Goal: Find specific page/section: Find specific page/section

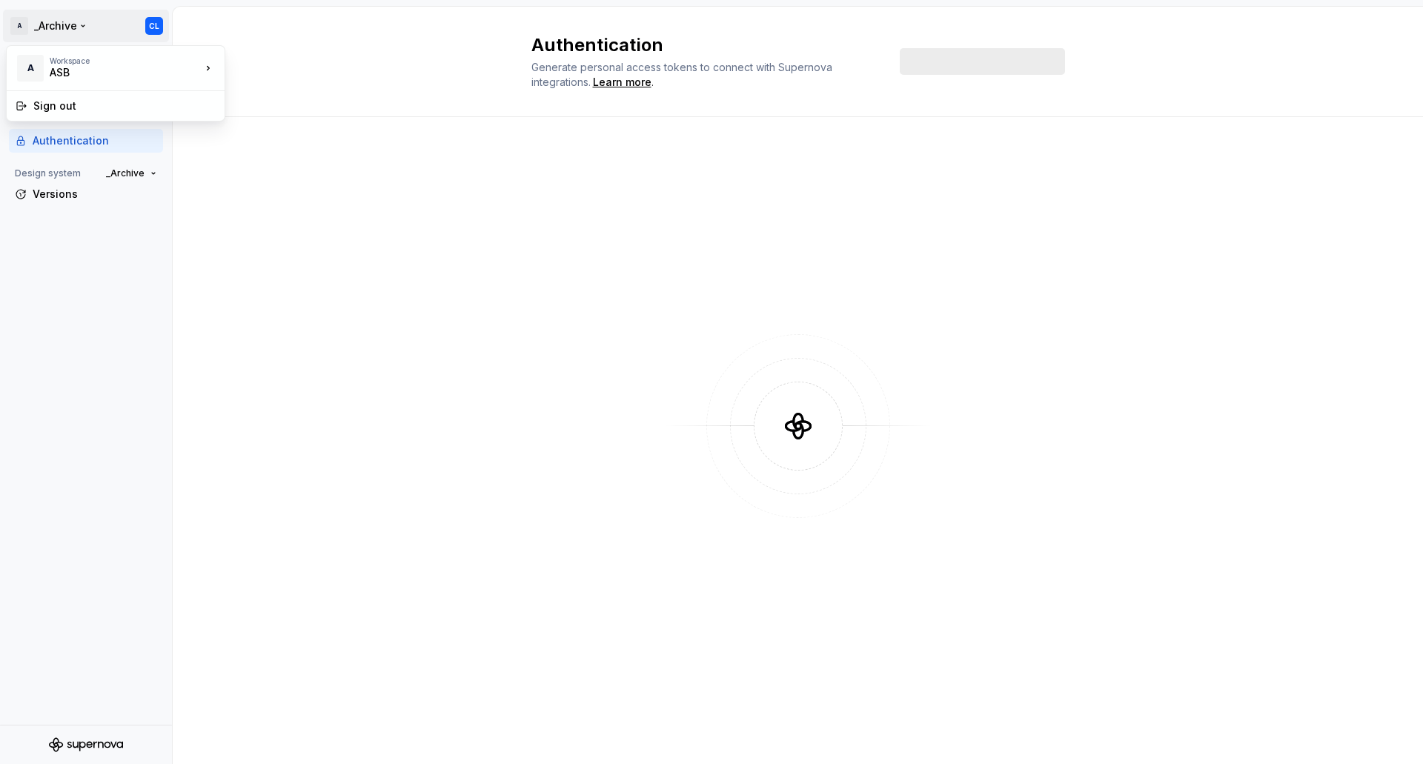
click at [86, 22] on html "A _Archive CL Back Account Profile Authentication Design system _Archive Versio…" at bounding box center [711, 382] width 1423 height 764
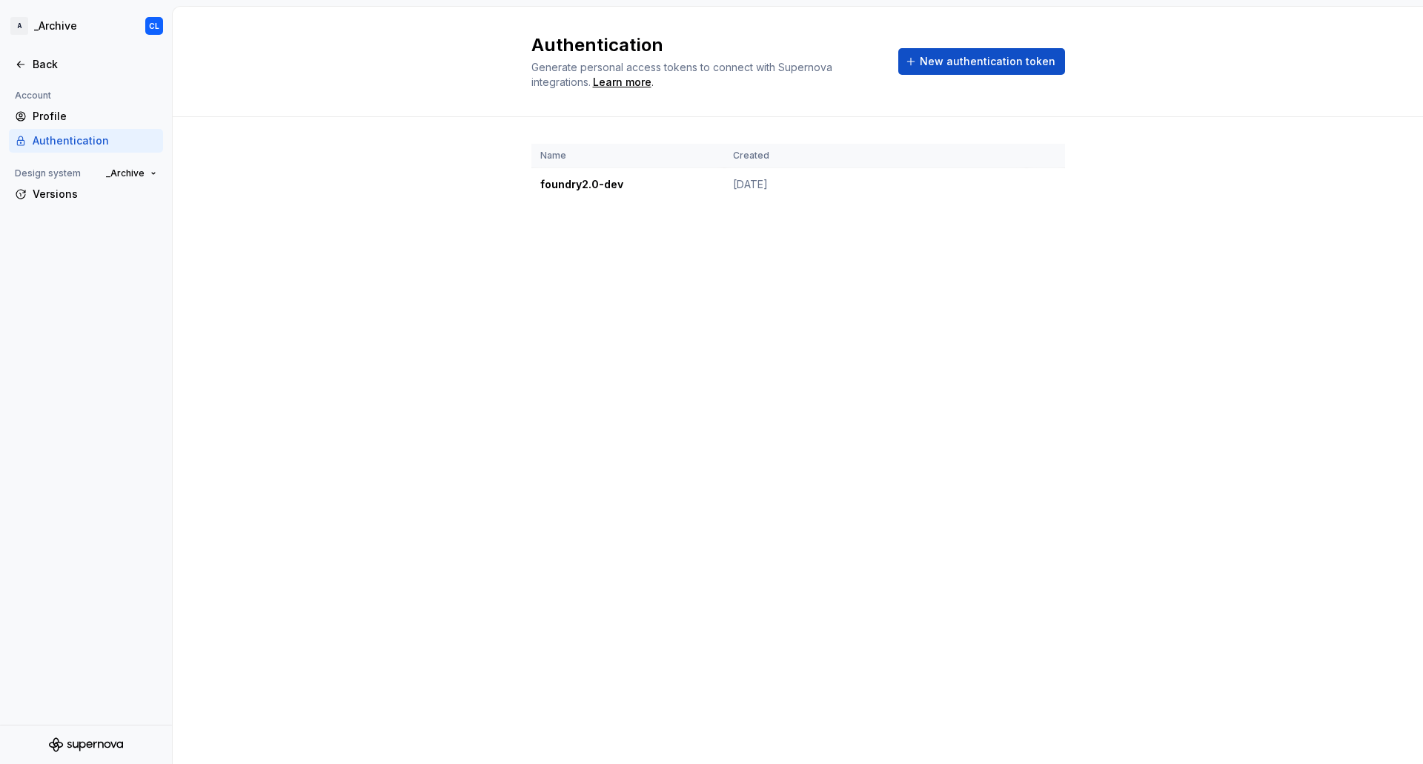
click at [257, 27] on html "A _Archive CL Back Account Profile Authentication Design system _Archive Versio…" at bounding box center [711, 382] width 1423 height 764
click at [38, 67] on div "Back" at bounding box center [95, 64] width 124 height 15
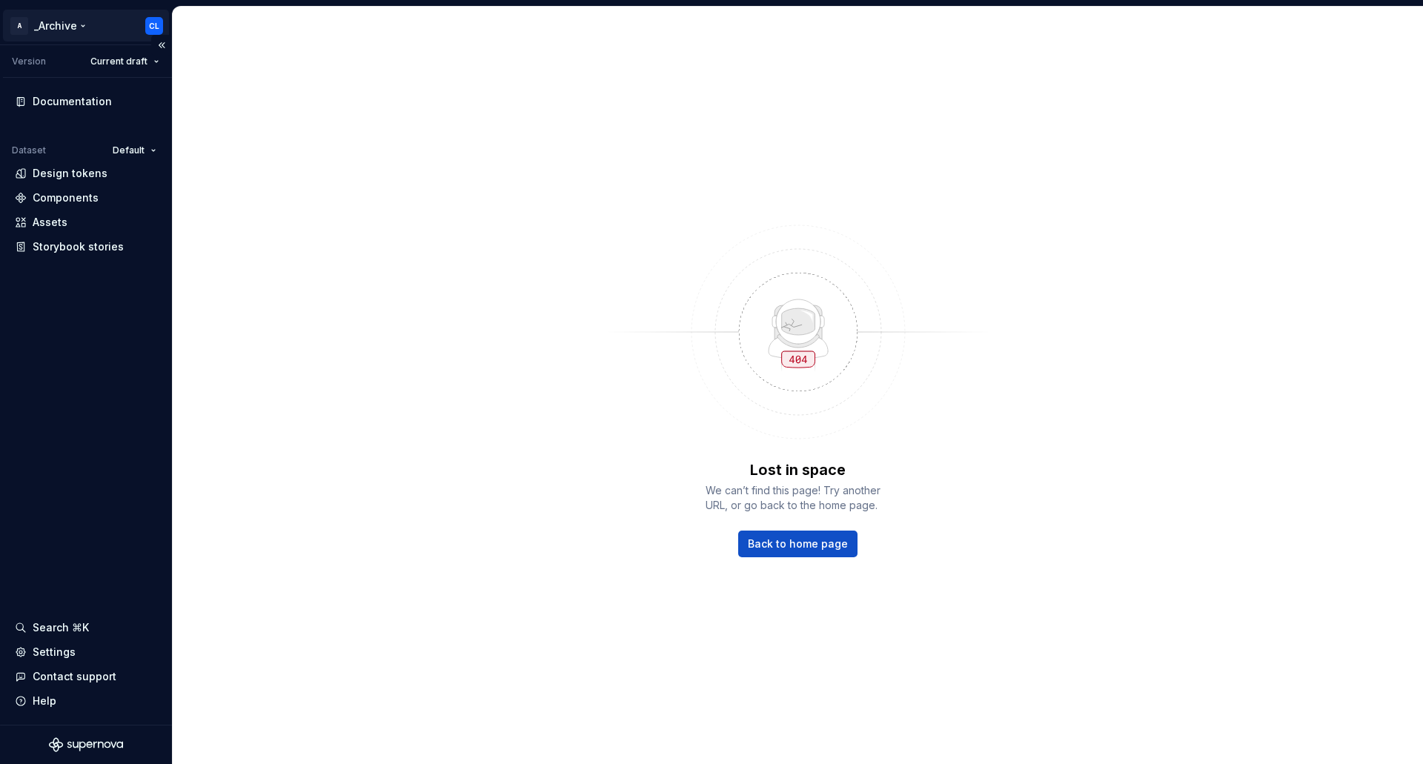
click at [79, 27] on html "A _Archive CL Version Current draft Documentation Dataset Default Design tokens…" at bounding box center [711, 382] width 1423 height 764
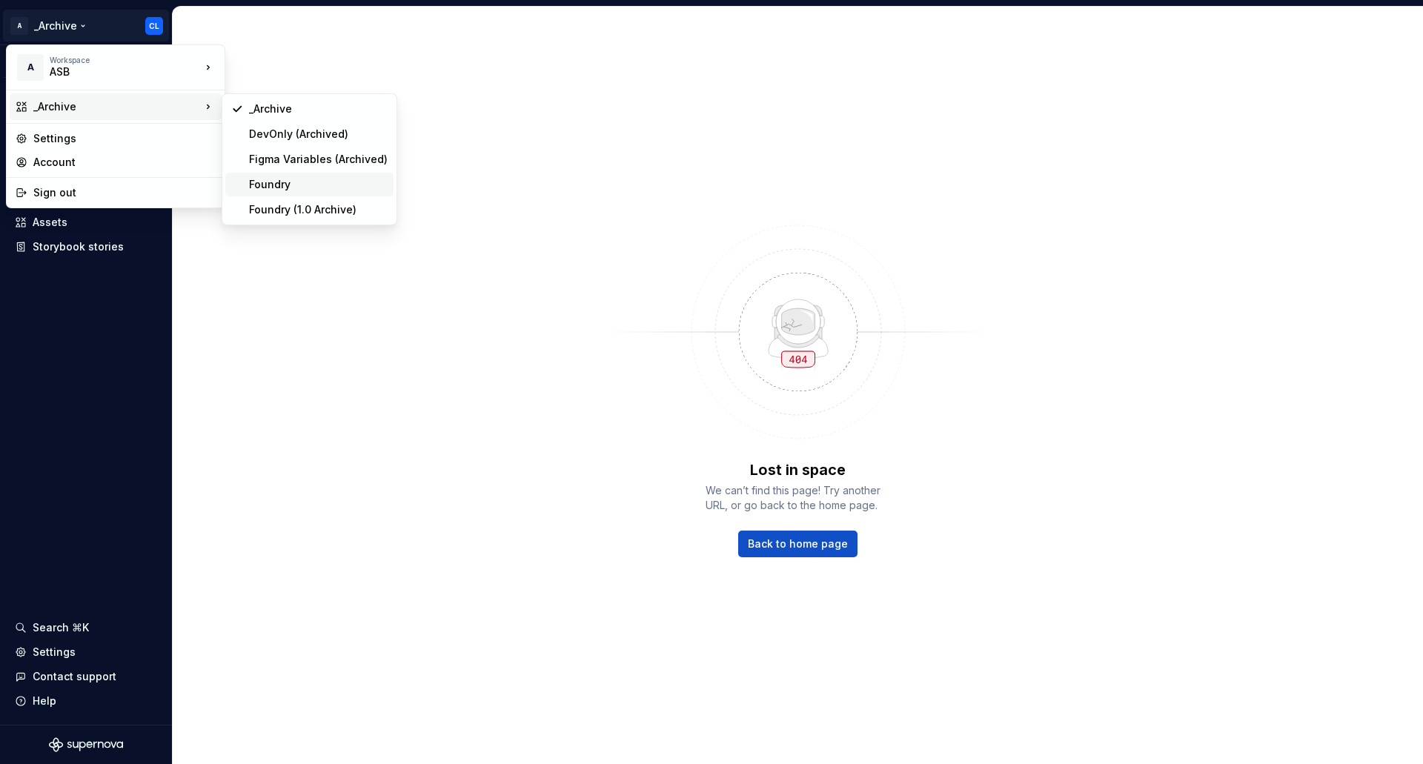
click at [310, 185] on div "Foundry" at bounding box center [318, 184] width 139 height 15
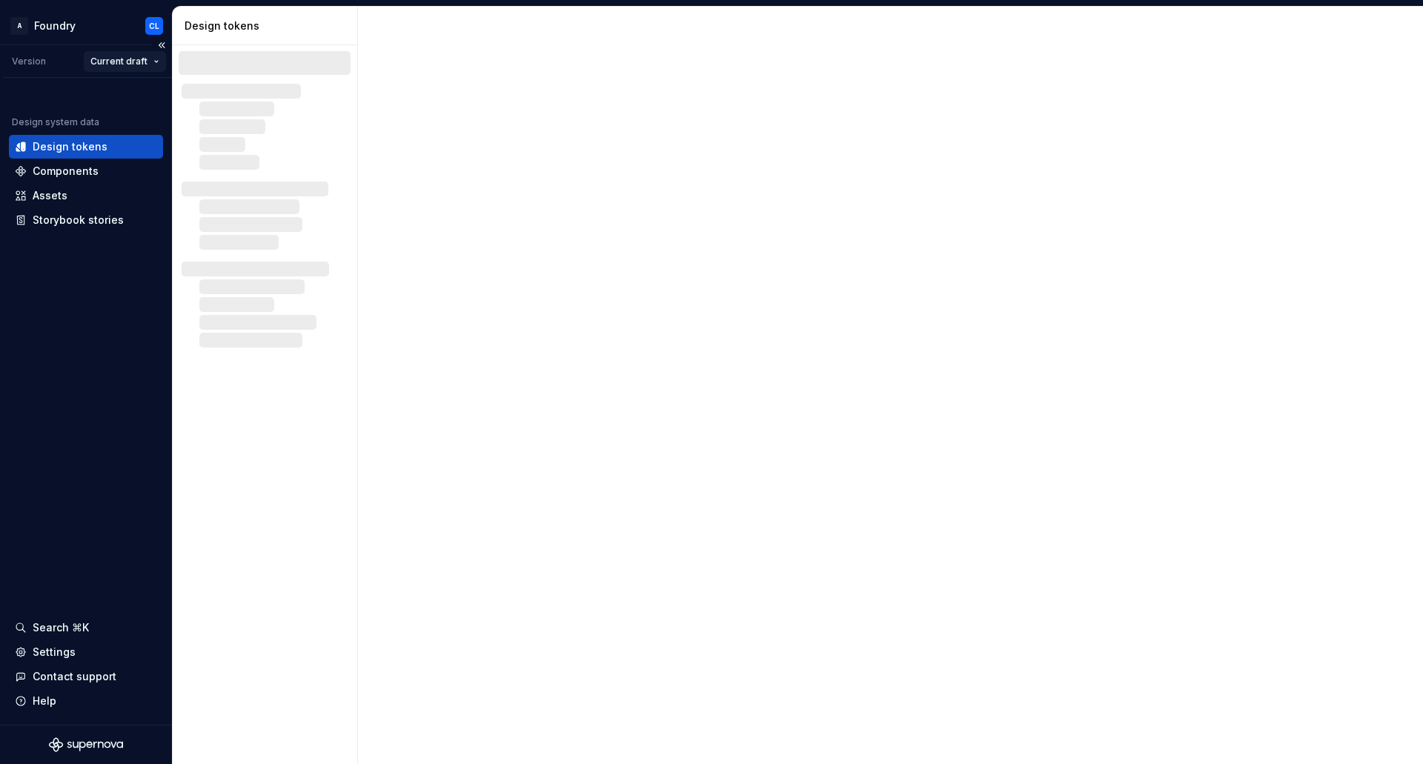
click at [121, 61] on html "A Foundry CL Version Current draft Design system data Design tokens Components …" at bounding box center [711, 382] width 1423 height 764
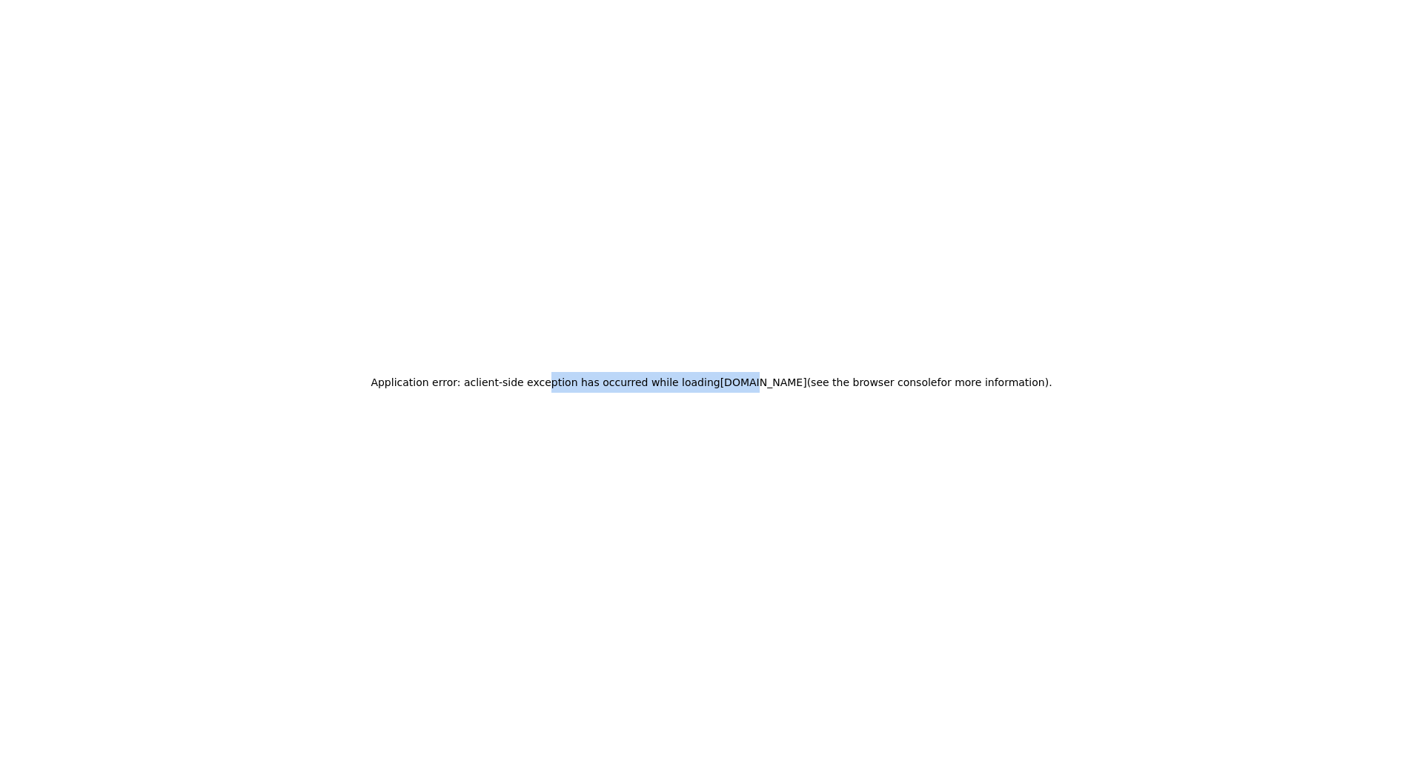
drag, startPoint x: 568, startPoint y: 382, endPoint x: 748, endPoint y: 385, distance: 180.1
click at [748, 385] on h2 "Application error: a client -side exception has occurred while loading app.supe…" at bounding box center [710, 382] width 681 height 21
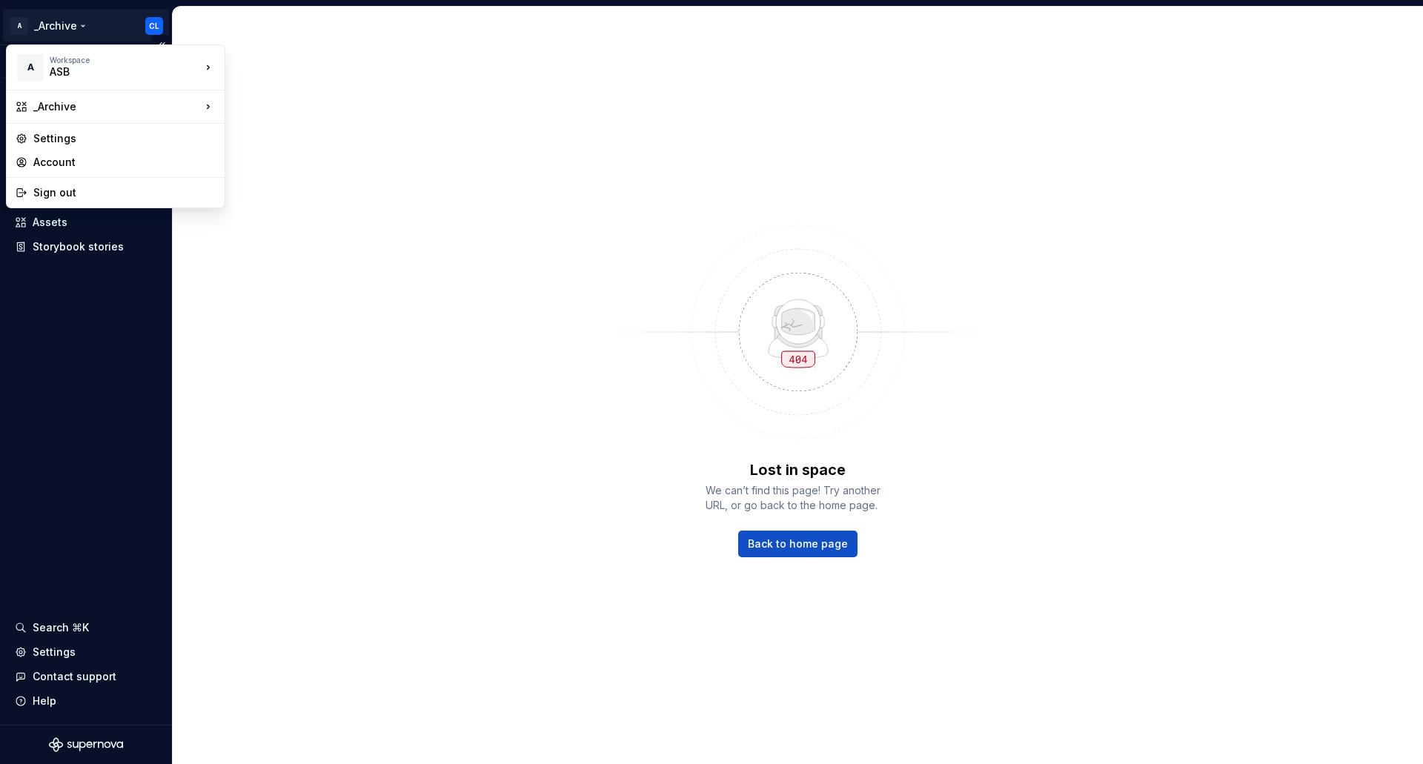
click at [60, 24] on html "A _Archive CL Version Current draft Documentation Dataset Default Design tokens…" at bounding box center [711, 382] width 1423 height 764
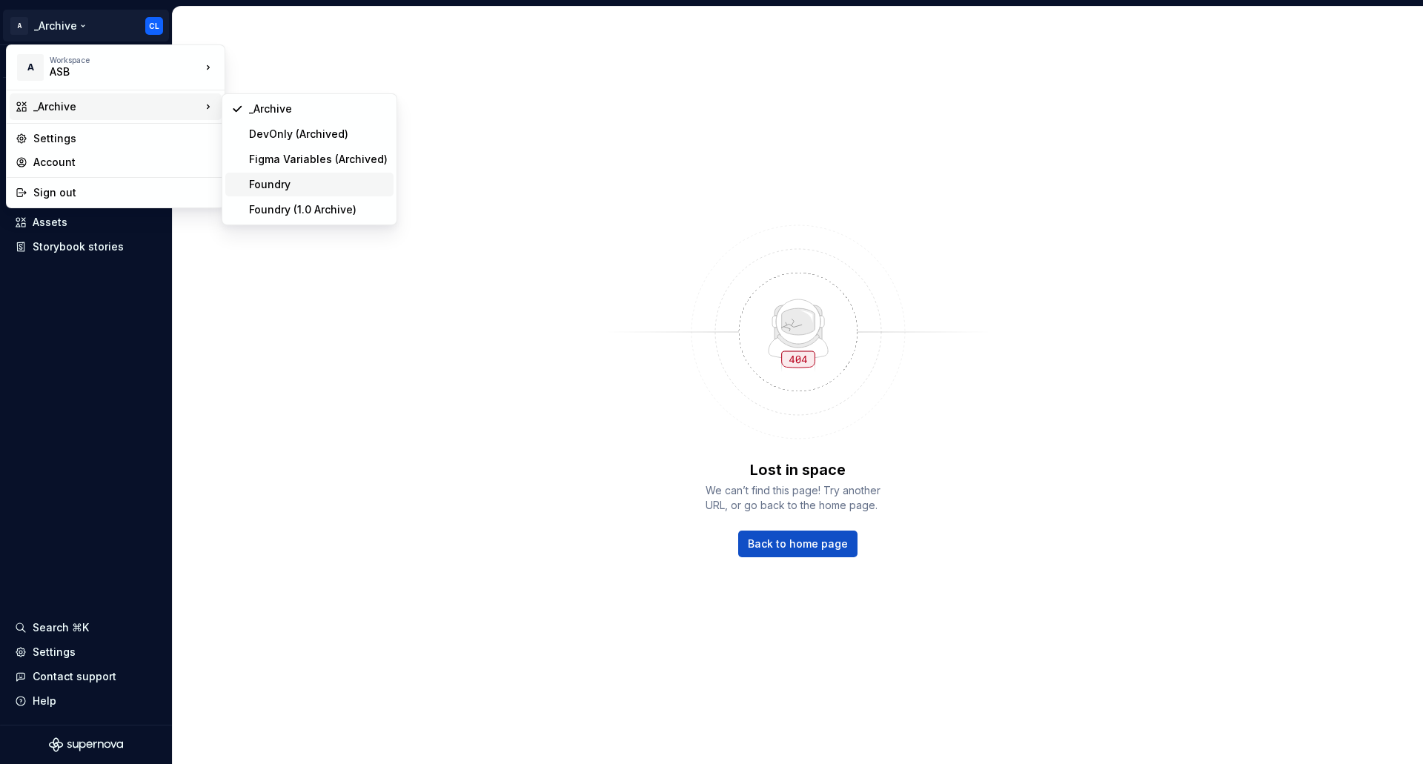
click at [300, 179] on div "Foundry" at bounding box center [318, 184] width 139 height 15
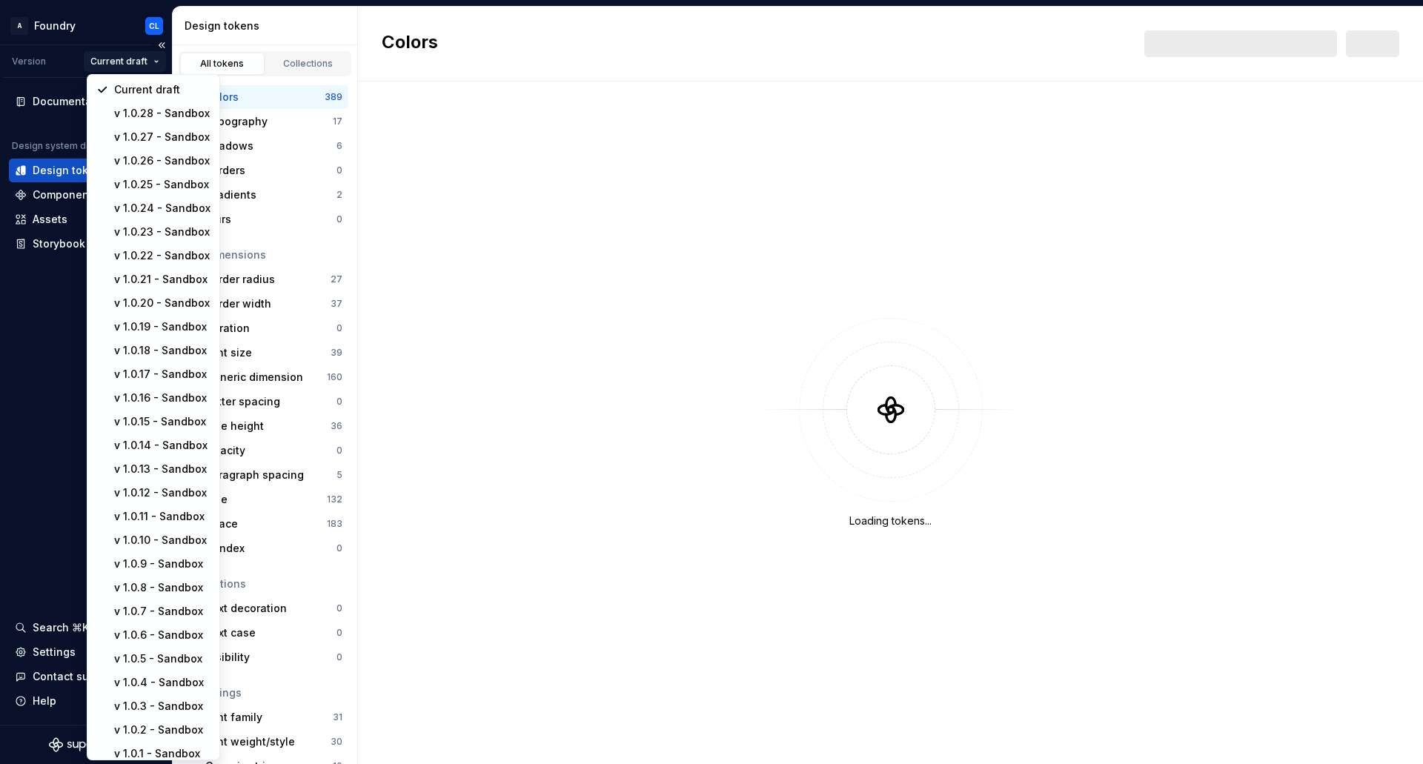
click at [140, 64] on html "A Foundry CL Version Current draft Documentation Design system data Design toke…" at bounding box center [711, 382] width 1423 height 764
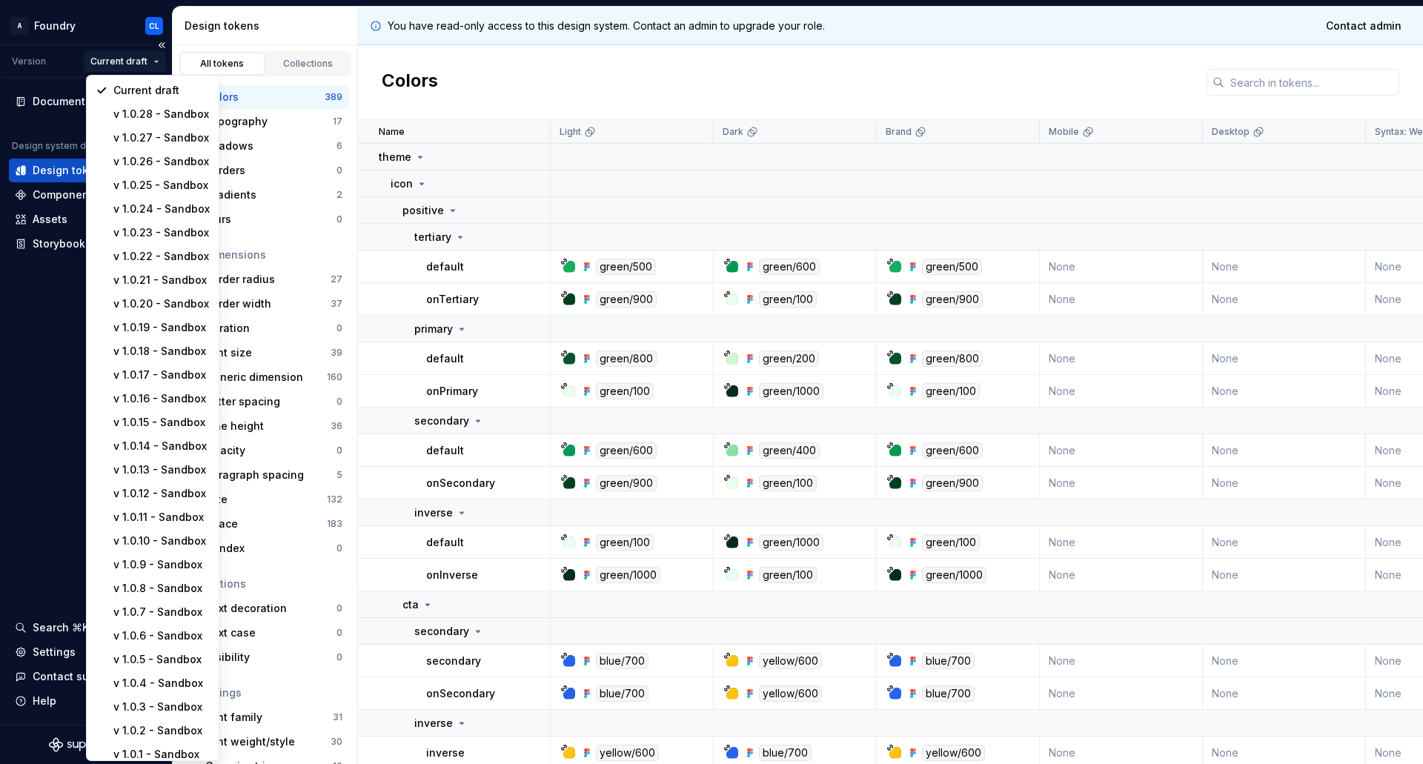
drag, startPoint x: 141, startPoint y: 62, endPoint x: 96, endPoint y: 50, distance: 46.2
click at [141, 62] on html "A Foundry CL Version Current draft Documentation Design system data Design toke…" at bounding box center [711, 382] width 1423 height 764
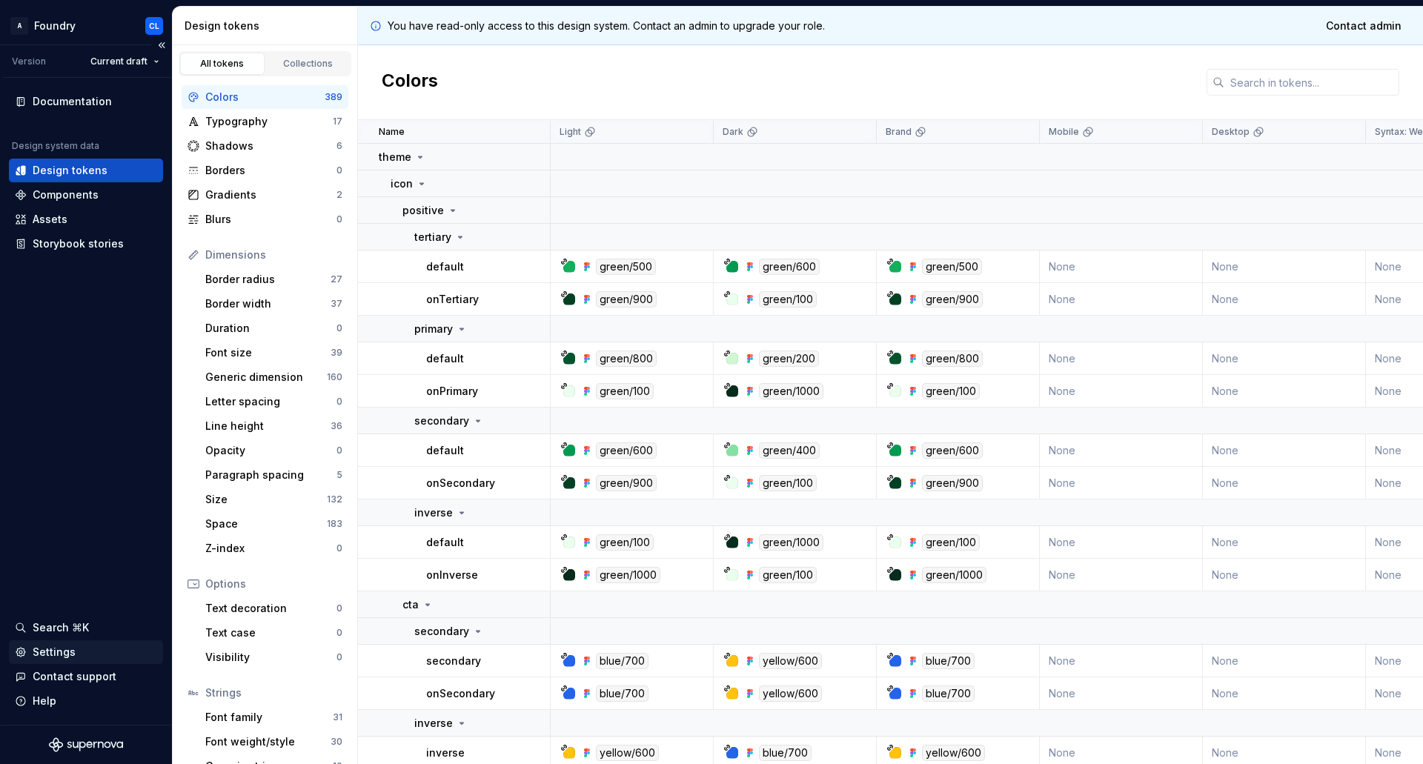
click at [69, 651] on div "Settings" at bounding box center [54, 652] width 43 height 15
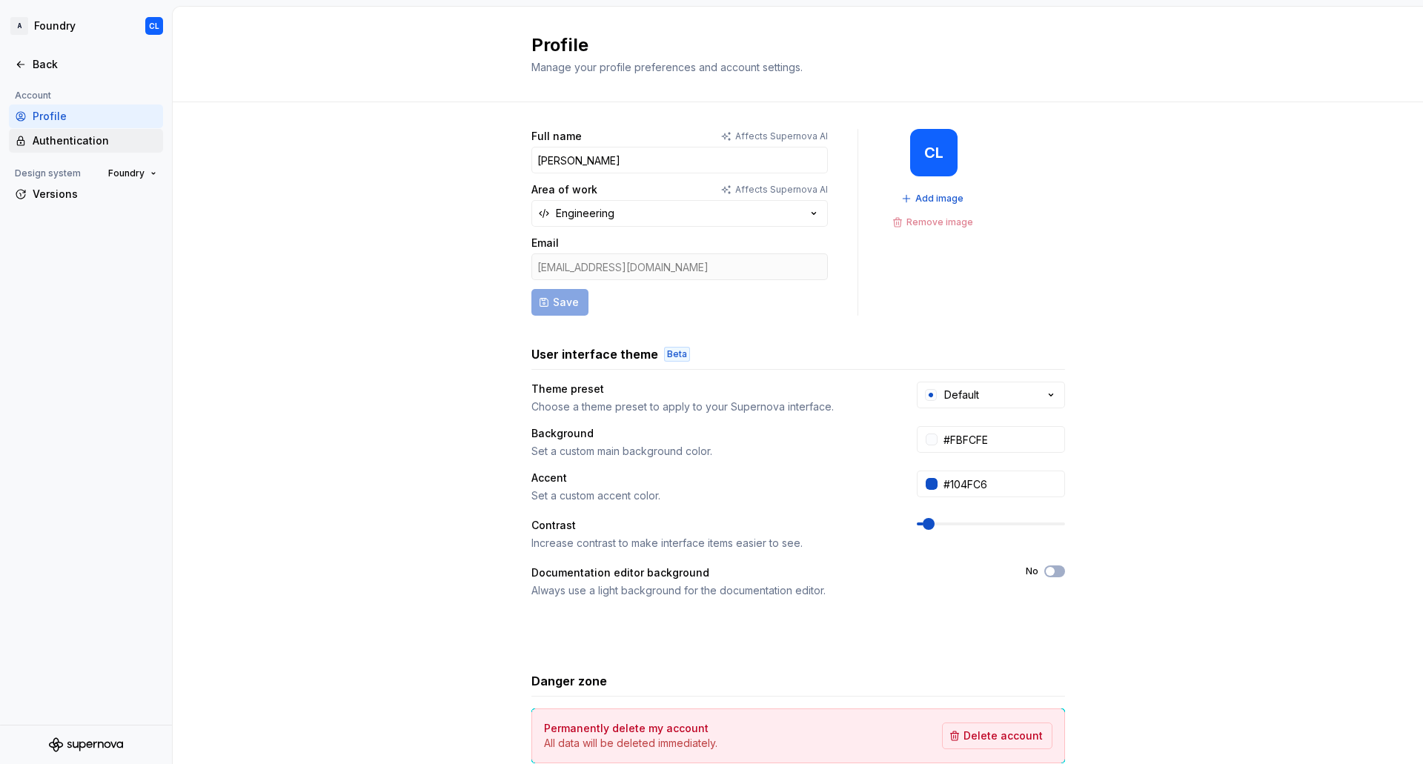
click at [77, 137] on div "Authentication" at bounding box center [95, 140] width 124 height 15
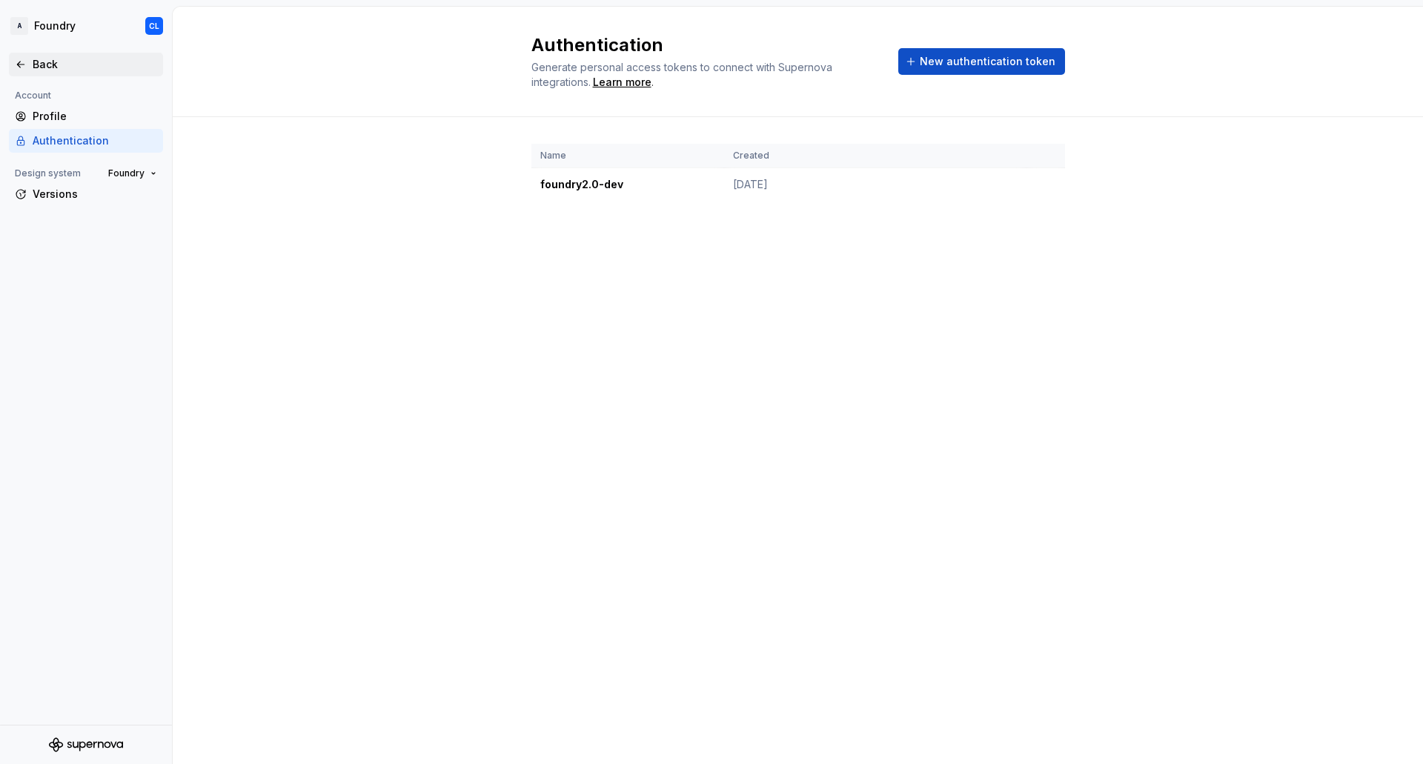
click at [23, 69] on icon at bounding box center [21, 65] width 12 height 12
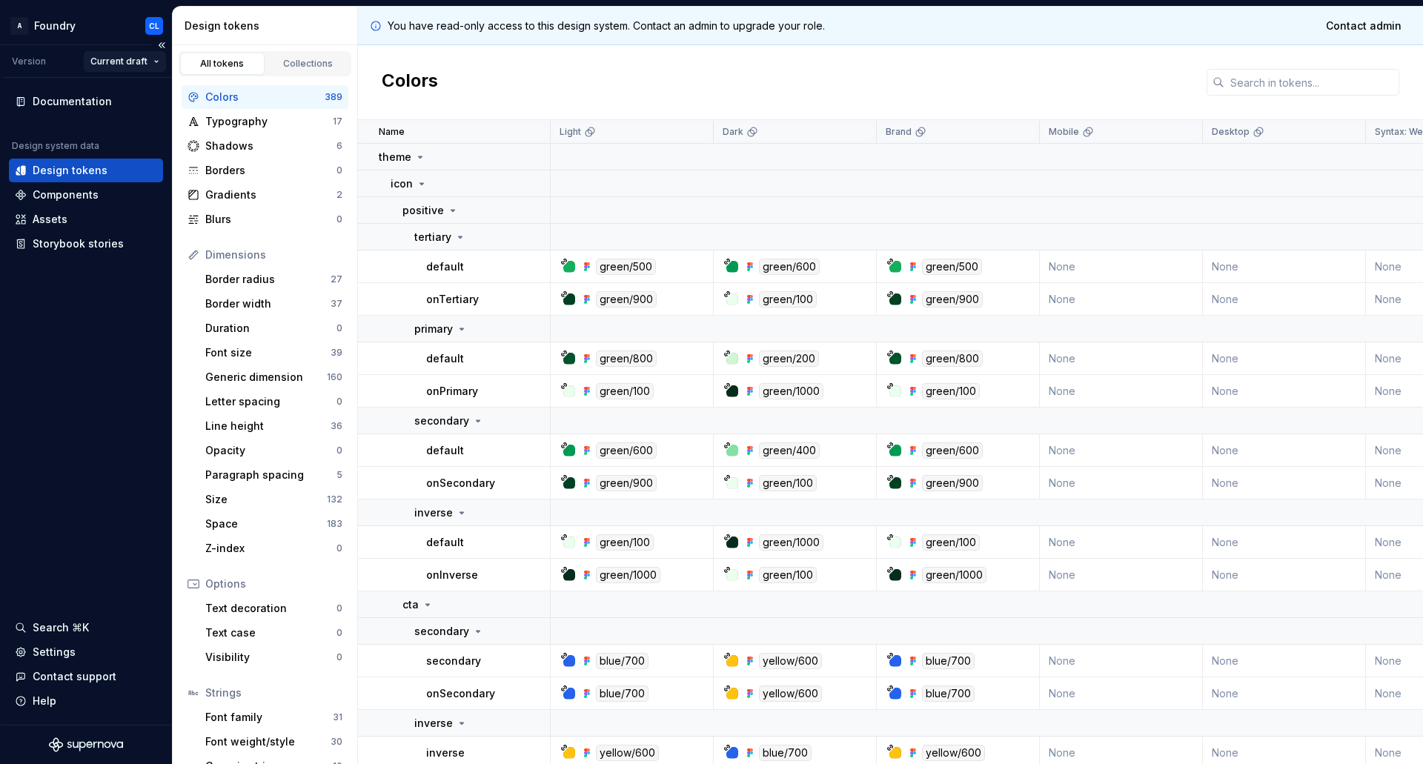
click at [146, 58] on html "A Foundry CL Version Current draft Documentation Design system data Design toke…" at bounding box center [711, 382] width 1423 height 764
